Goal: Task Accomplishment & Management: Complete application form

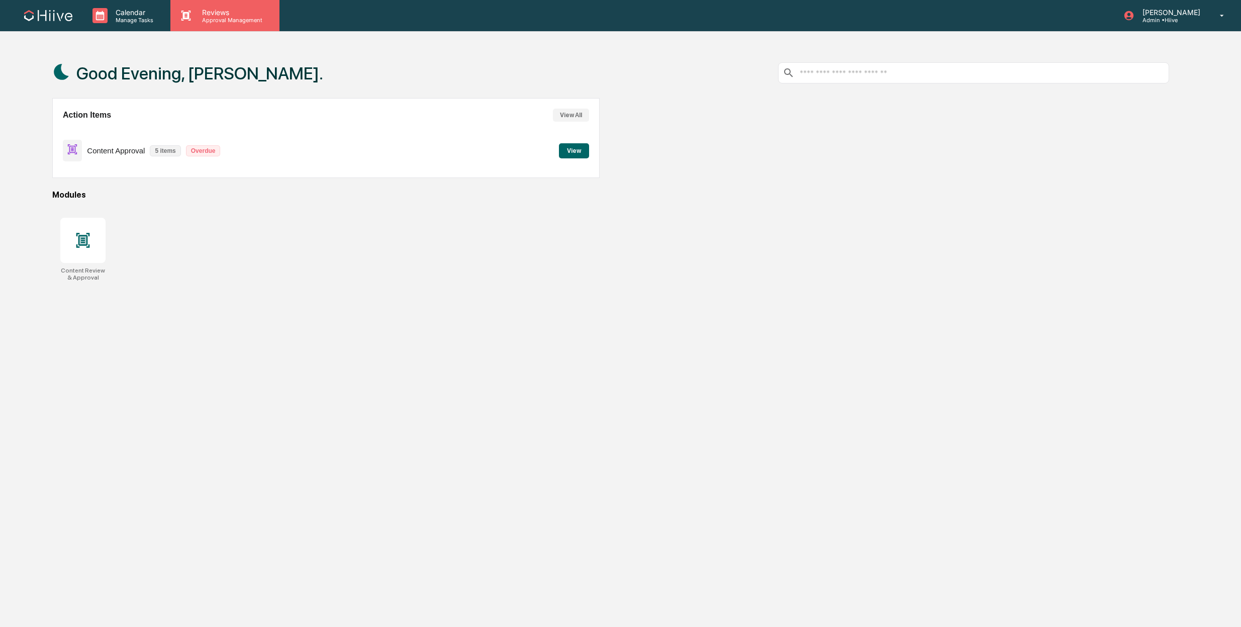
click at [213, 19] on p "Approval Management" at bounding box center [230, 20] width 73 height 7
click at [267, 57] on li "Content Review & Approval" at bounding box center [253, 51] width 166 height 19
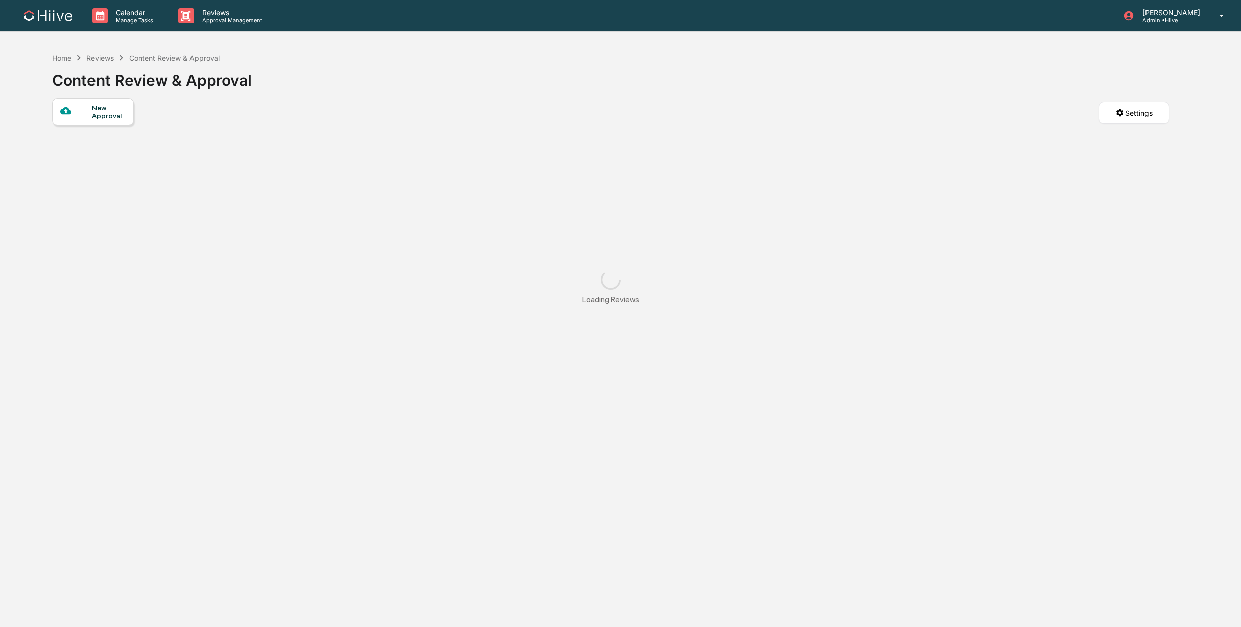
click at [86, 116] on div at bounding box center [76, 111] width 32 height 13
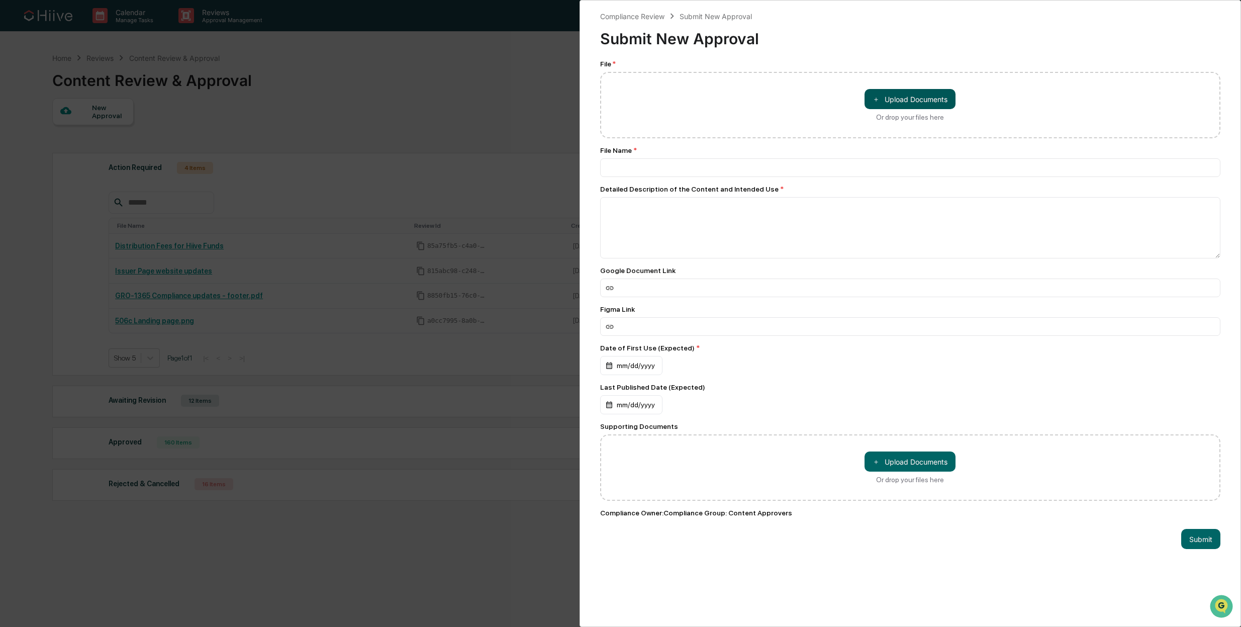
click at [911, 99] on button "＋ Upload Documents" at bounding box center [909, 99] width 91 height 20
type input "**********"
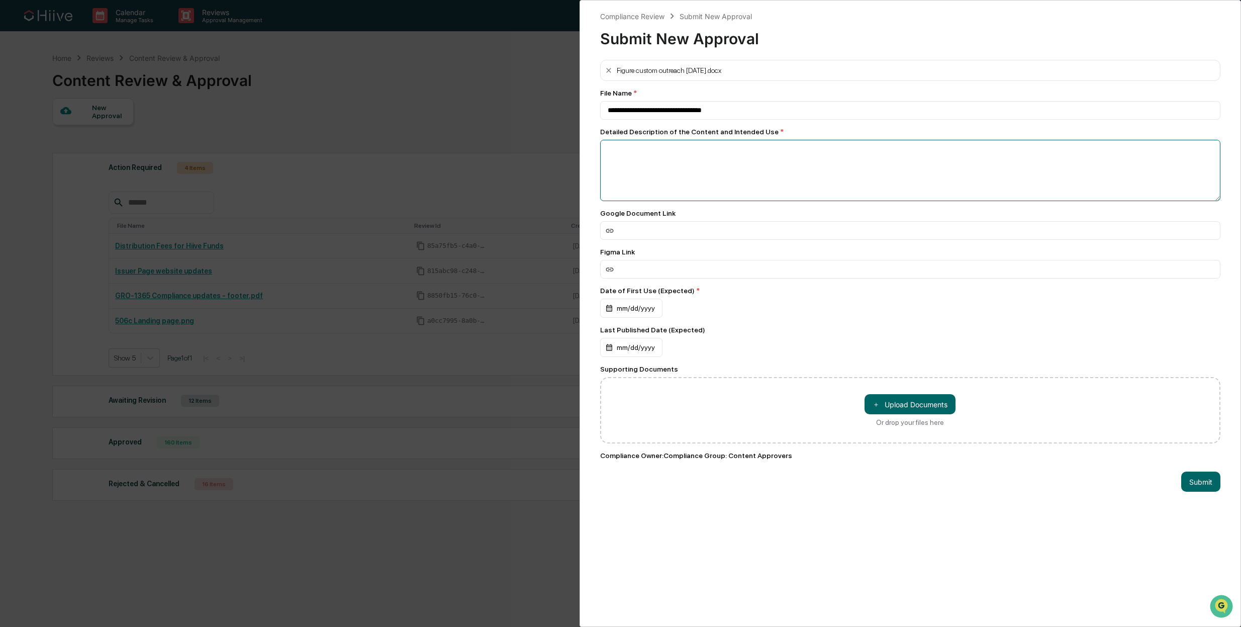
click at [695, 167] on textarea at bounding box center [910, 170] width 621 height 61
type textarea "**********"
click at [641, 231] on input at bounding box center [910, 230] width 621 height 19
click at [693, 236] on input at bounding box center [910, 230] width 621 height 19
paste input "**********"
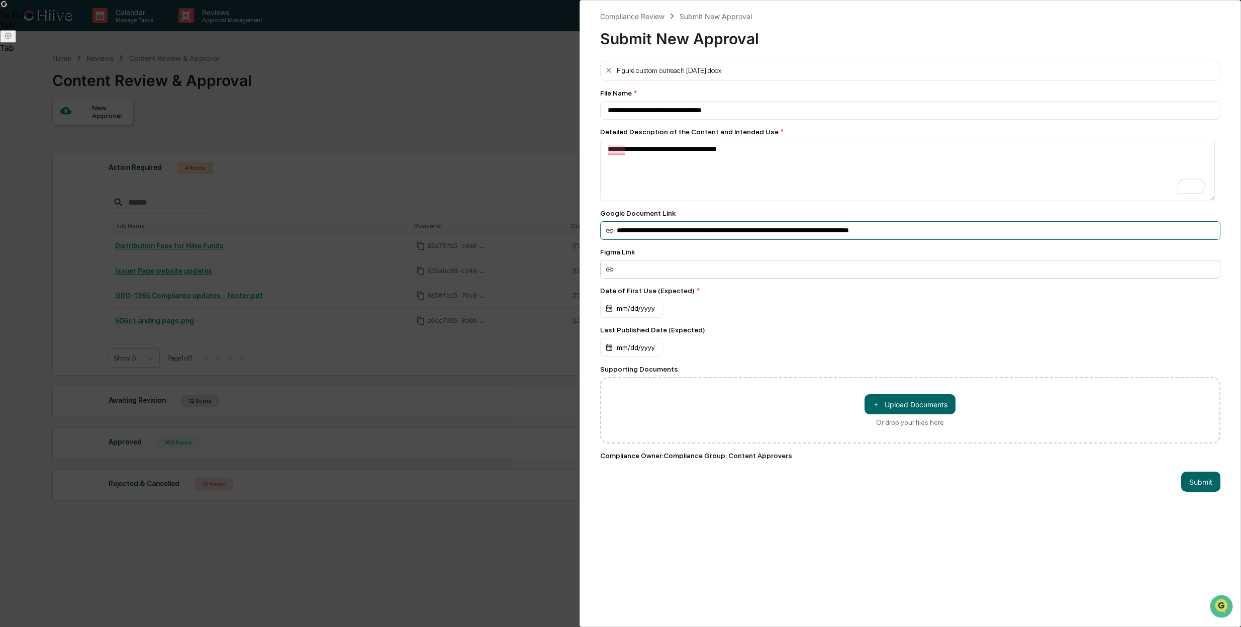
type input "**********"
click at [728, 240] on input at bounding box center [910, 230] width 621 height 19
click at [650, 313] on div "mm/dd/yyyy" at bounding box center [631, 308] width 62 height 19
click at [647, 412] on button "11" at bounding box center [643, 416] width 18 height 18
drag, startPoint x: 935, startPoint y: 507, endPoint x: 953, endPoint y: 504, distance: 18.3
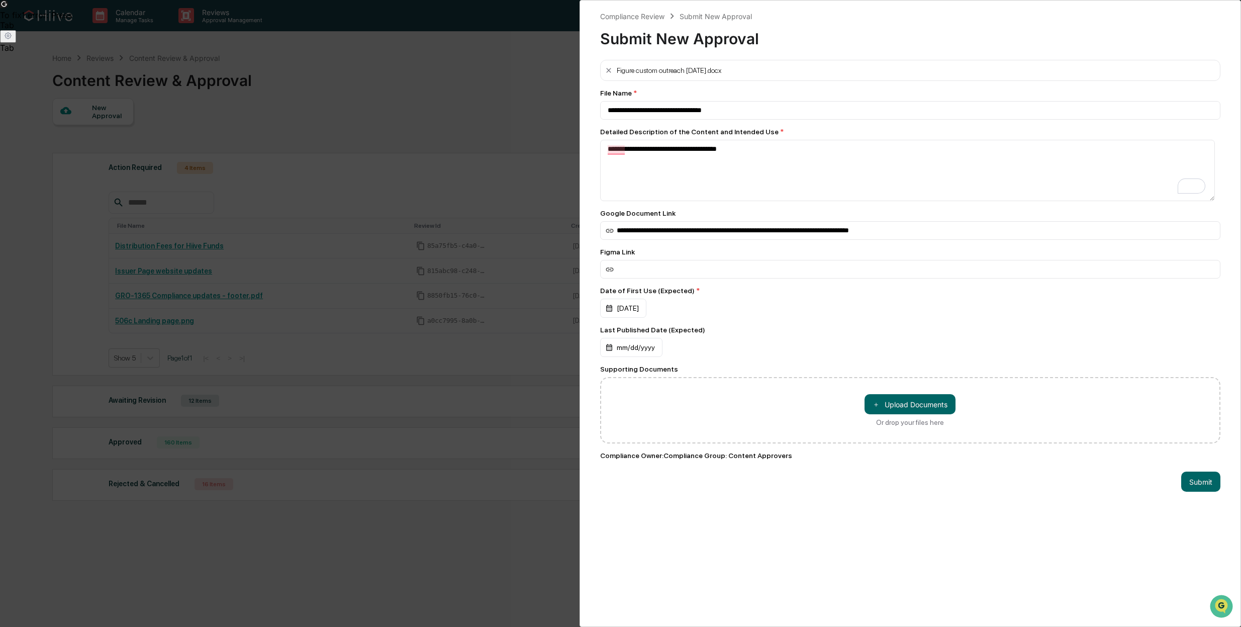
click at [935, 507] on div "**********" at bounding box center [910, 313] width 662 height 627
click at [1199, 485] on button "Submit" at bounding box center [1200, 481] width 39 height 20
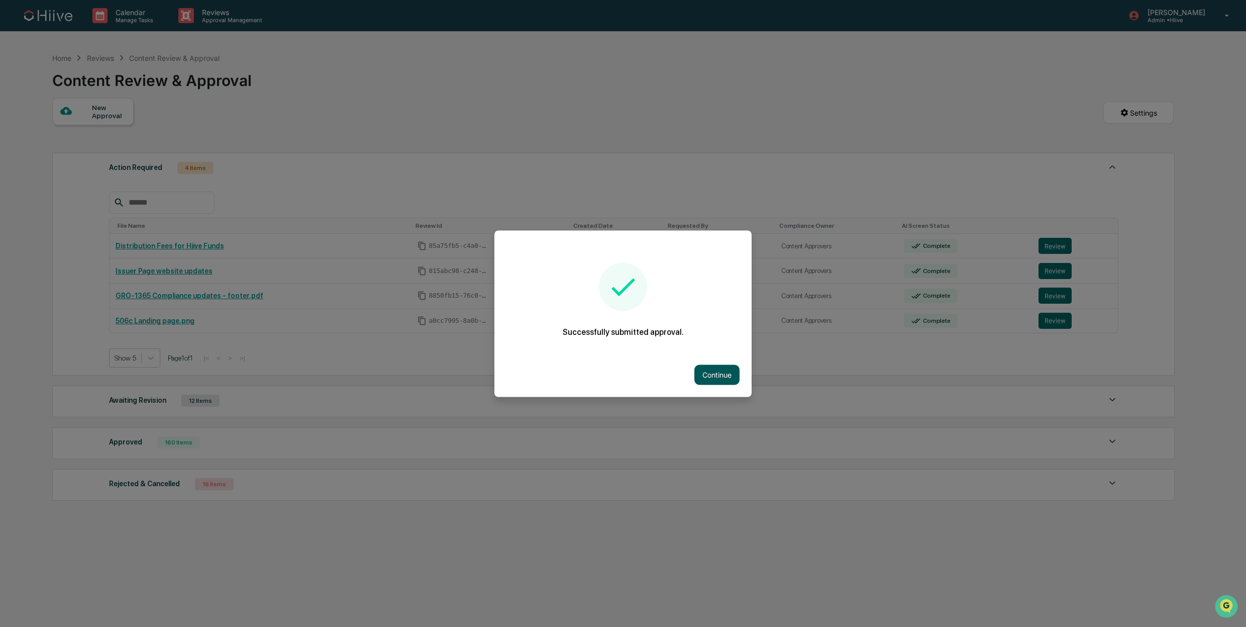
drag, startPoint x: 721, startPoint y: 360, endPoint x: 722, endPoint y: 367, distance: 7.2
click at [722, 367] on div "Continue" at bounding box center [622, 374] width 257 height 44
click at [721, 372] on button "Continue" at bounding box center [716, 374] width 45 height 20
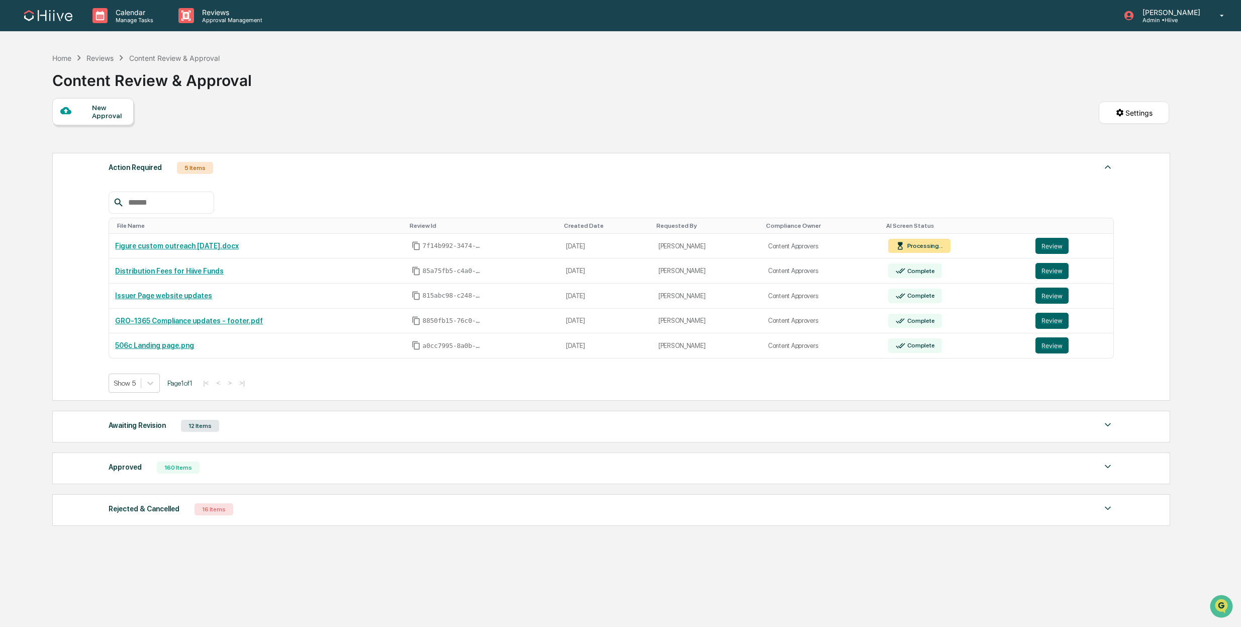
click at [282, 431] on div "Awaiting Revision 12 Items" at bounding box center [611, 426] width 1005 height 14
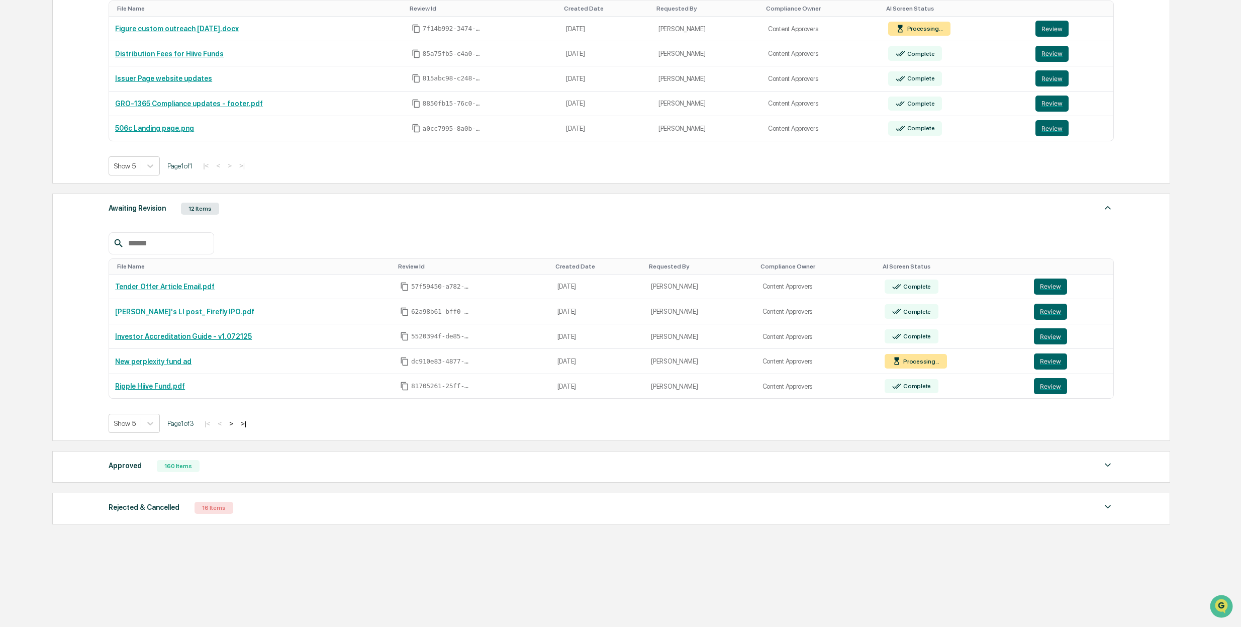
scroll to position [232, 0]
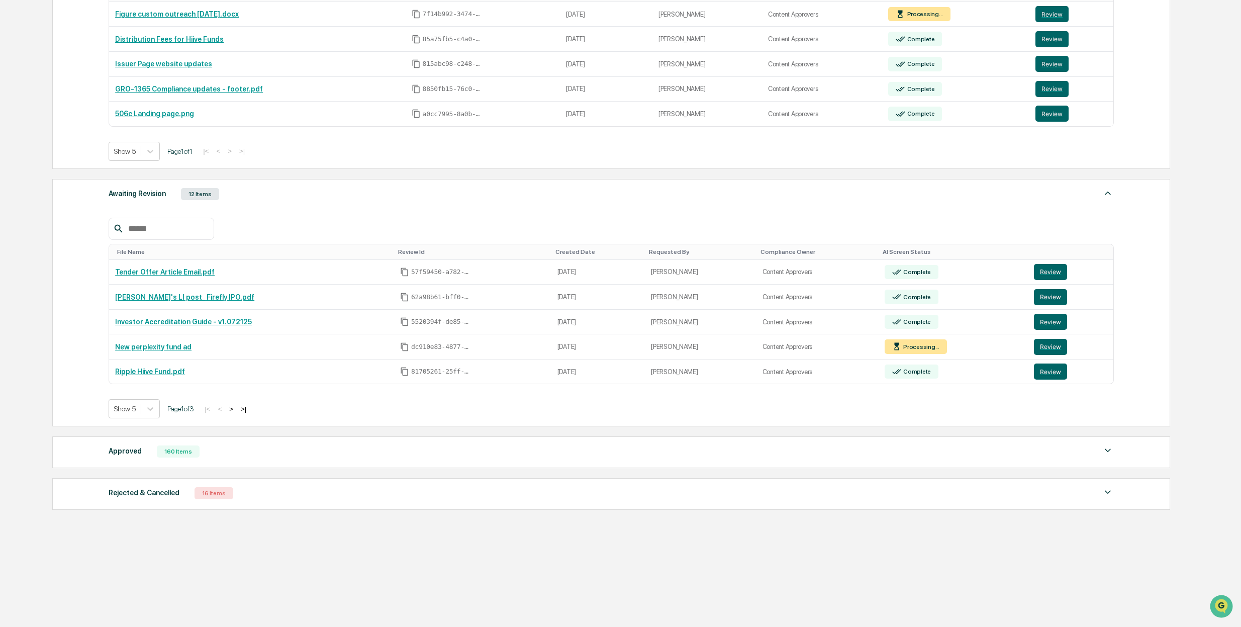
click at [276, 470] on div "Action Required 5 Items File Name Review Id Created Date Requested By Complianc…" at bounding box center [610, 215] width 1117 height 599
click at [283, 457] on div "Approved 160 Items File Name Review Id Created Date Requested By Compliance Own…" at bounding box center [611, 452] width 1118 height 32
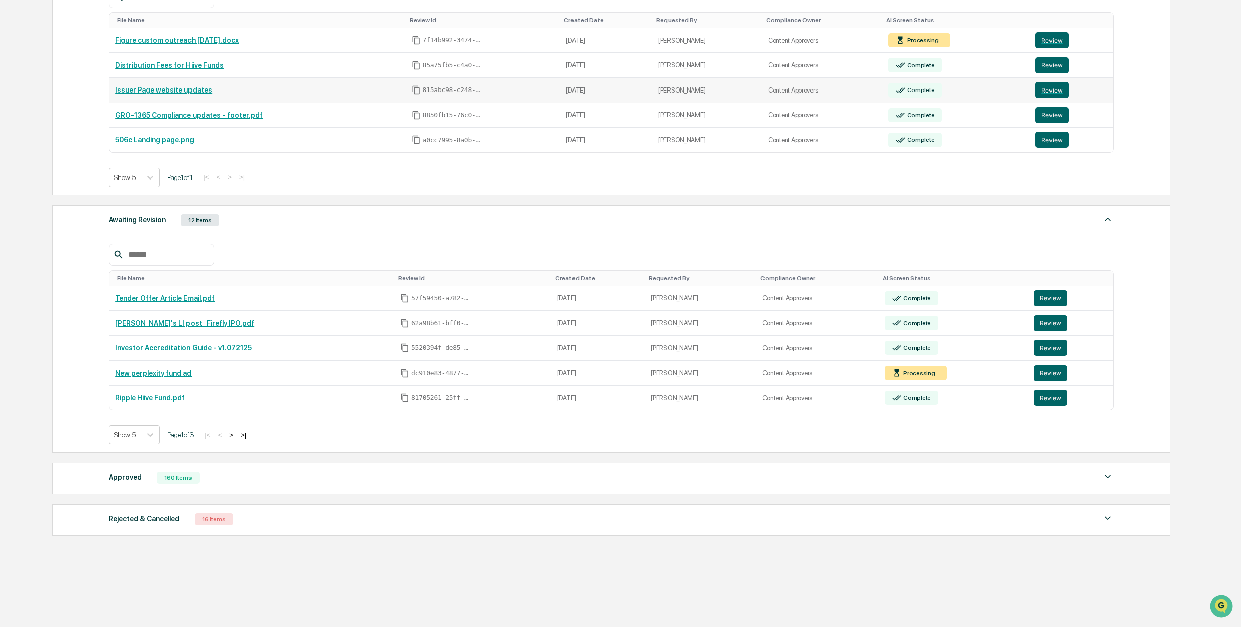
scroll to position [0, 0]
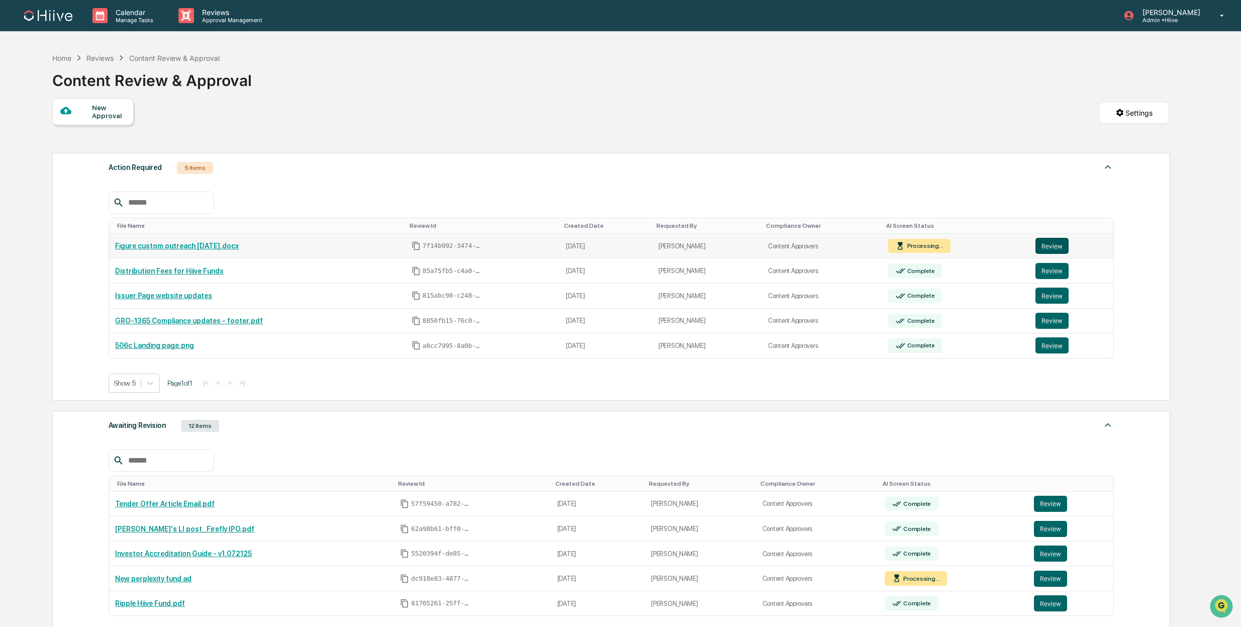
click at [1054, 248] on button "Review" at bounding box center [1051, 246] width 33 height 16
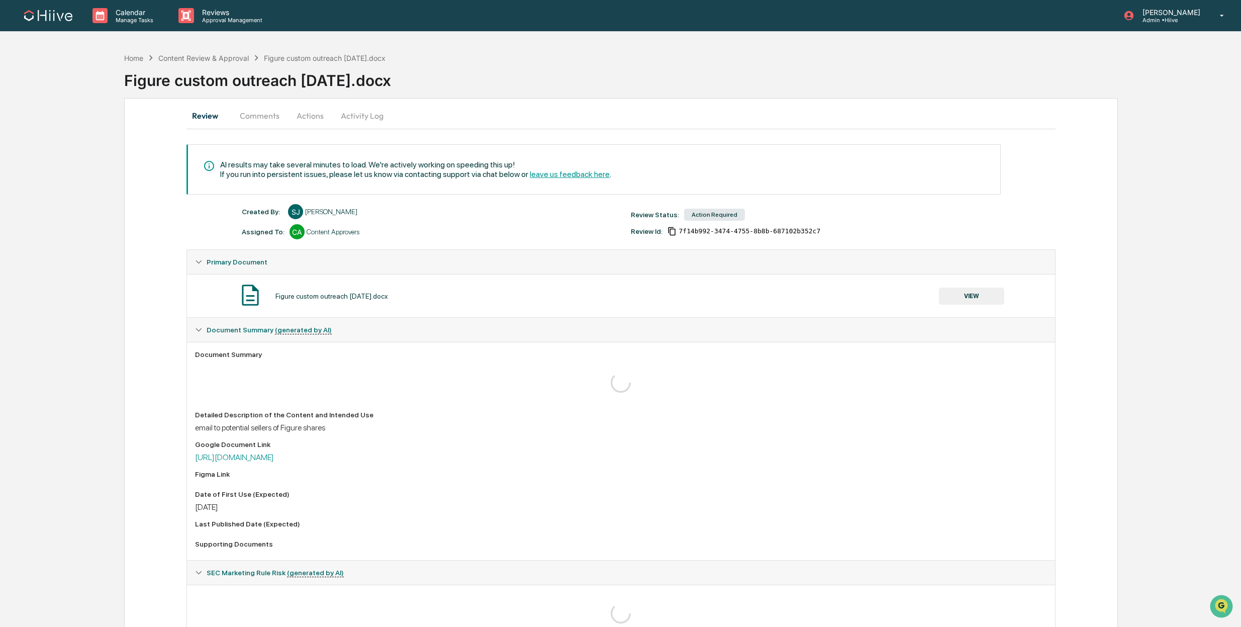
click at [300, 104] on button "Actions" at bounding box center [309, 116] width 45 height 24
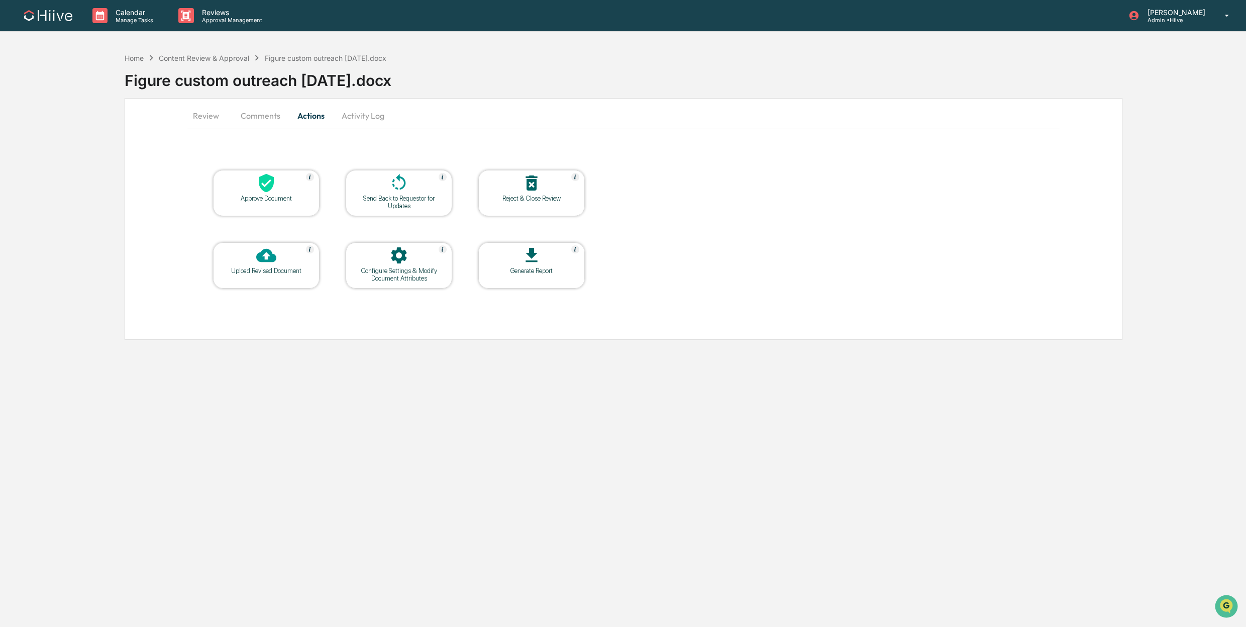
click at [271, 176] on icon at bounding box center [266, 183] width 15 height 19
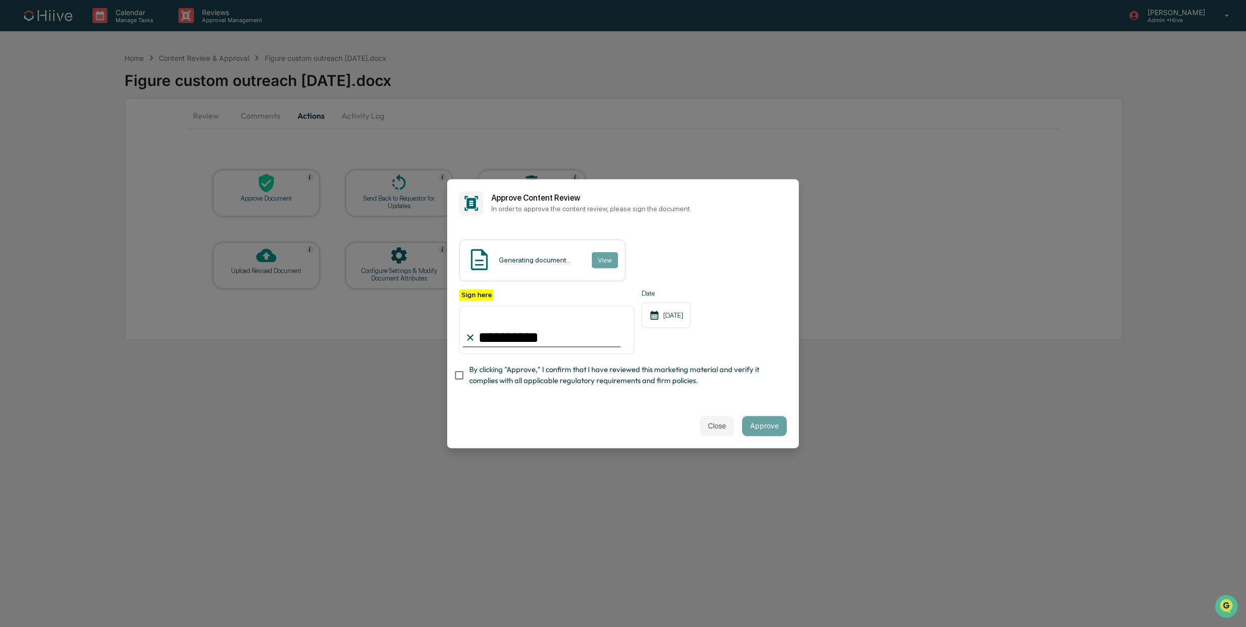
type input "**********"
click at [535, 367] on span "By clicking "Approve," I confirm that I have reviewed this marketing material a…" at bounding box center [624, 375] width 310 height 23
click at [768, 425] on button "Approve" at bounding box center [764, 426] width 45 height 20
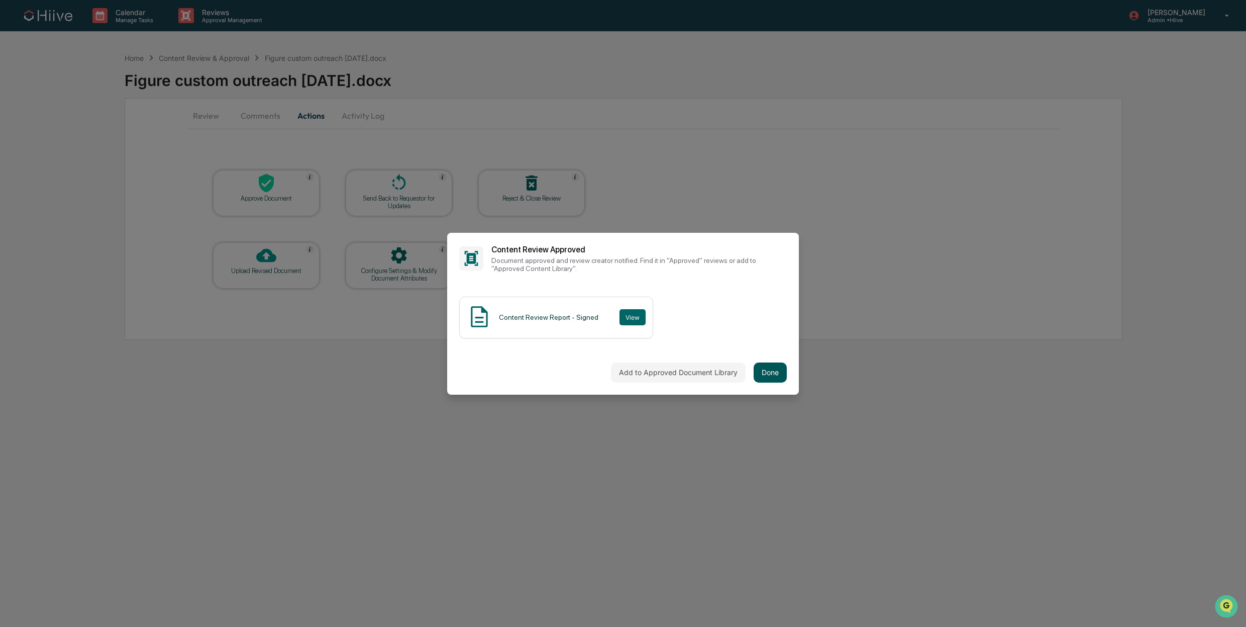
click at [772, 370] on button "Done" at bounding box center [770, 372] width 33 height 20
